Goal: Information Seeking & Learning: Learn about a topic

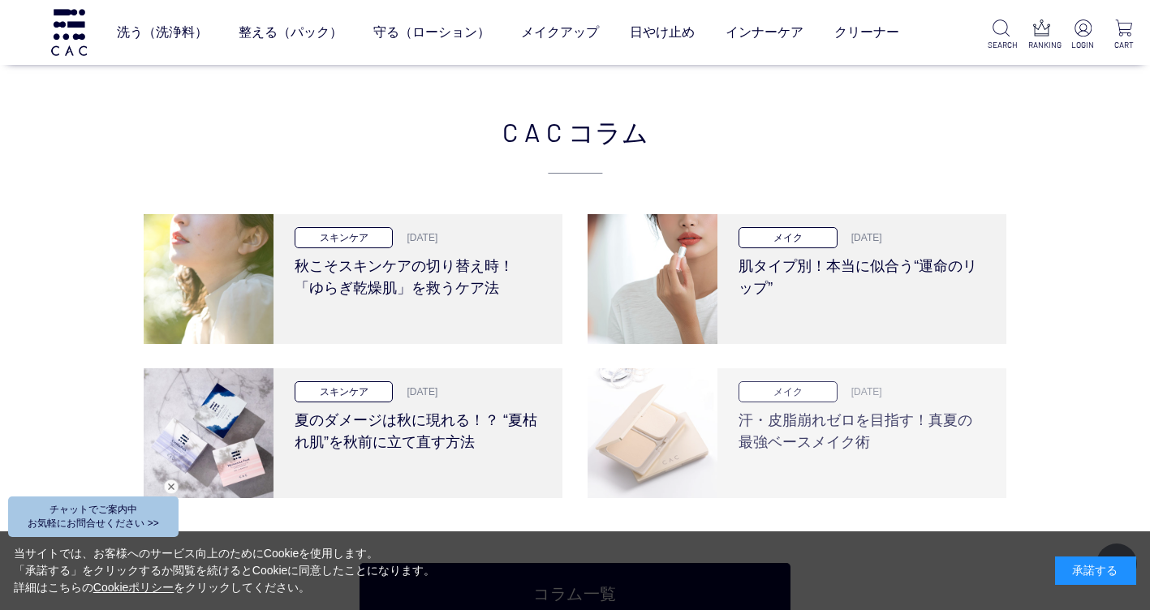
scroll to position [3165, 0]
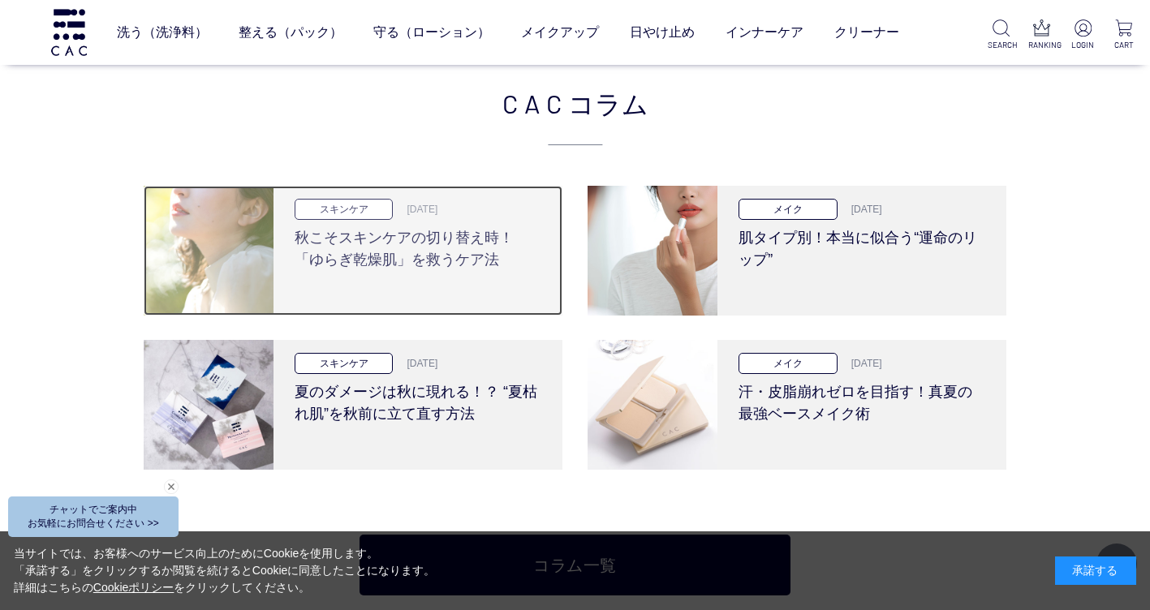
click at [393, 261] on h3 "秋こそスキンケアの切り替え時！「ゆらぎ乾燥肌」を救うケア法" at bounding box center [418, 245] width 247 height 51
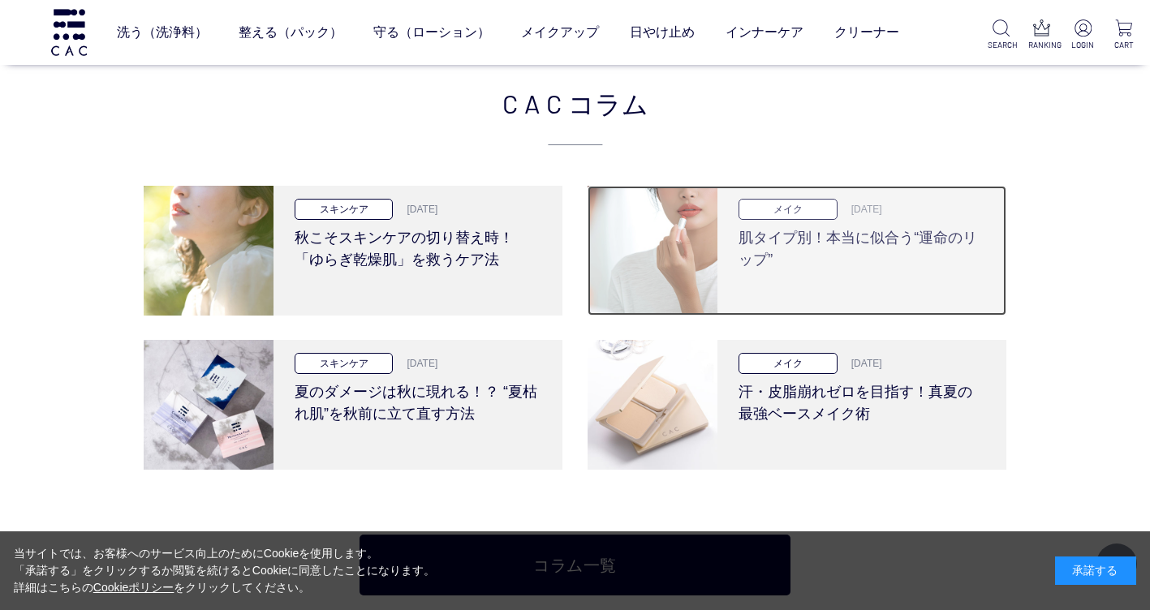
click at [654, 300] on img at bounding box center [652, 251] width 130 height 130
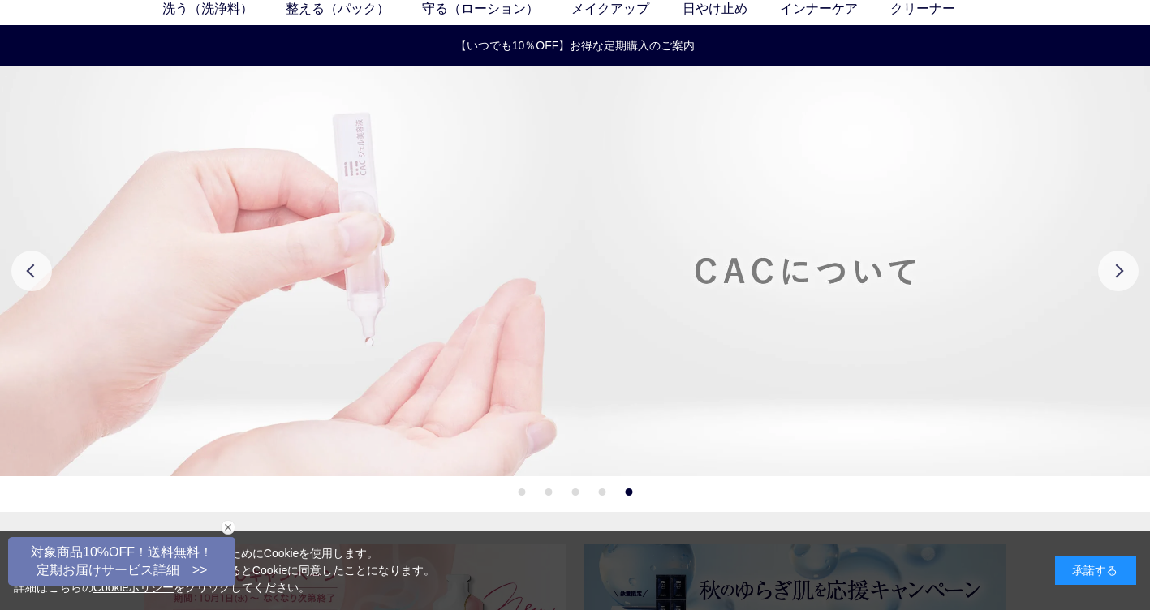
scroll to position [0, 0]
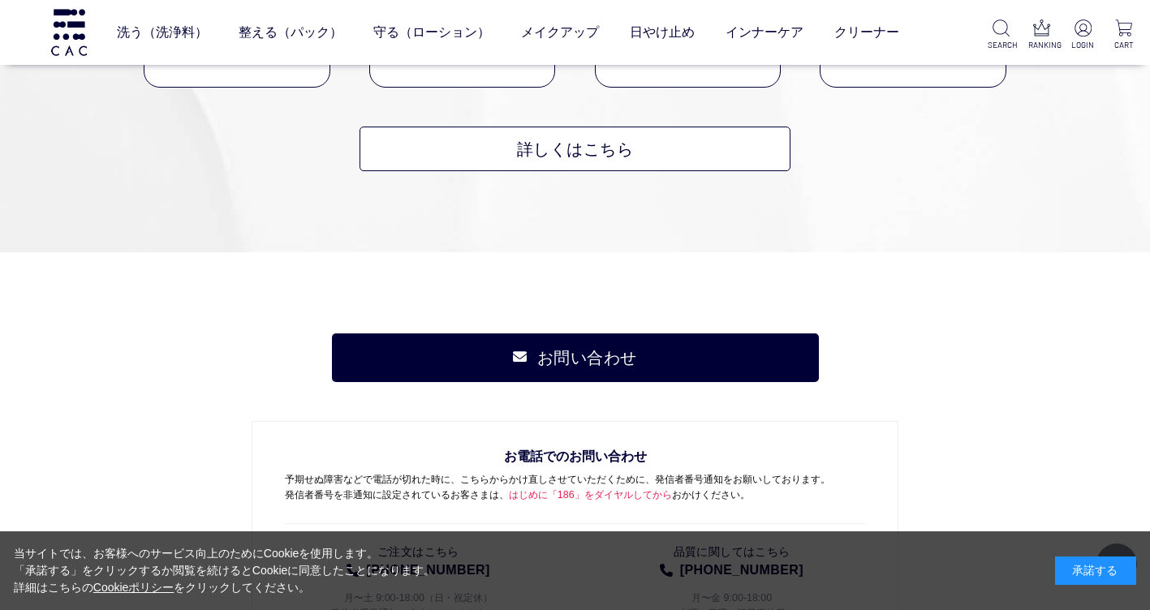
scroll to position [8125, 0]
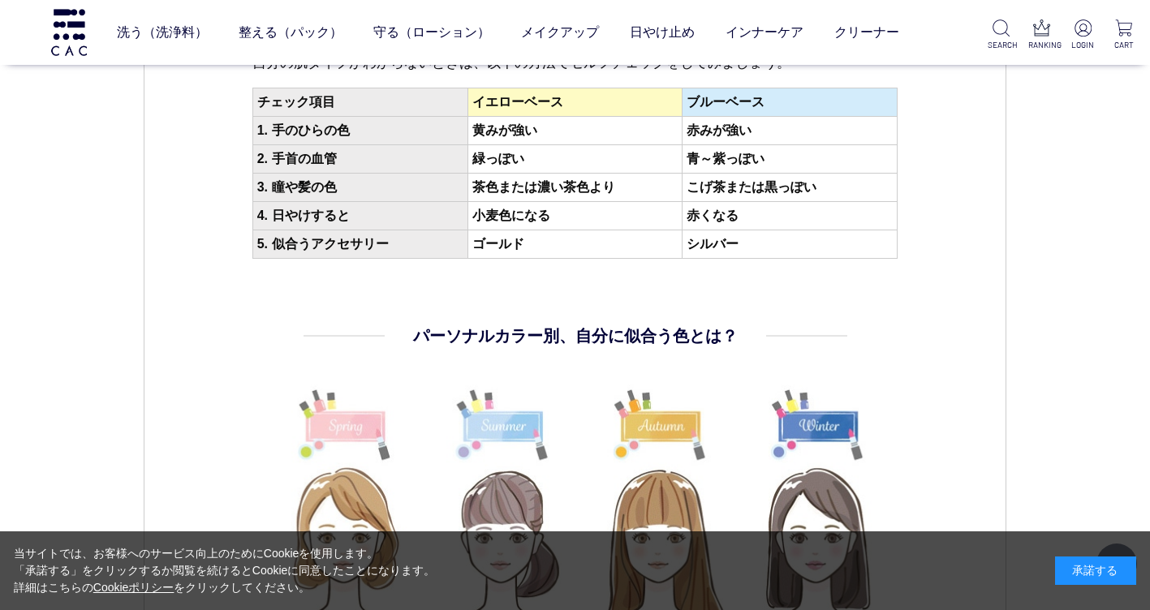
scroll to position [2272, 0]
